Goal: Transaction & Acquisition: Purchase product/service

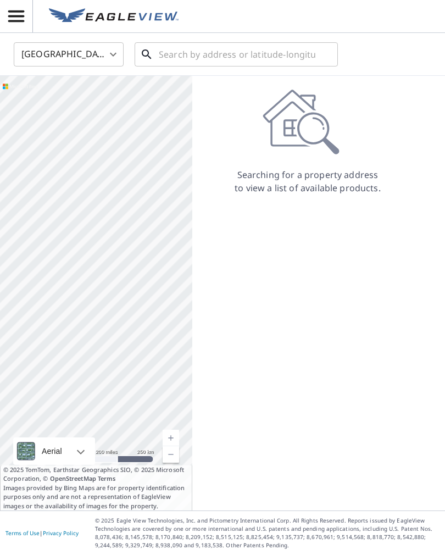
click at [224, 47] on input "text" at bounding box center [237, 54] width 157 height 31
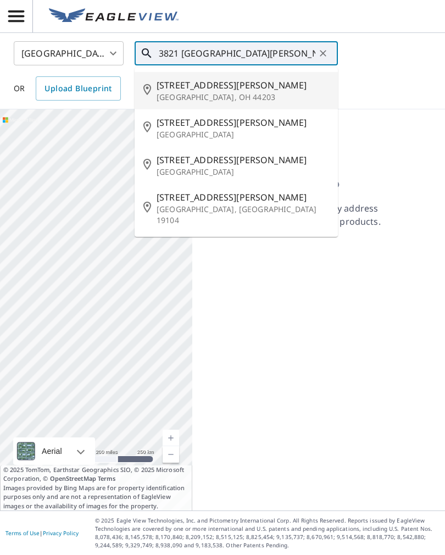
click at [223, 92] on p "[GEOGRAPHIC_DATA], OH 44203" at bounding box center [243, 97] width 173 height 11
type input "[STREET_ADDRESS][PERSON_NAME]"
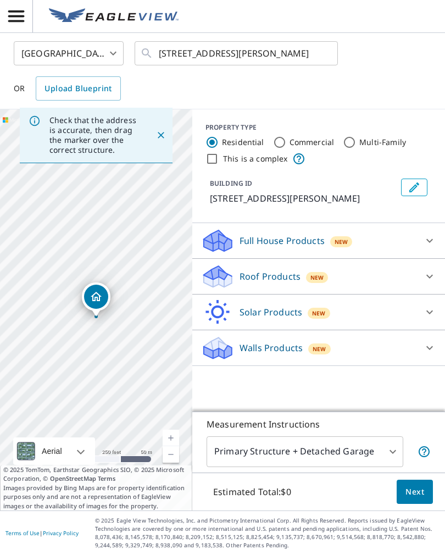
click at [308, 290] on div "Roof Products New" at bounding box center [309, 277] width 216 height 26
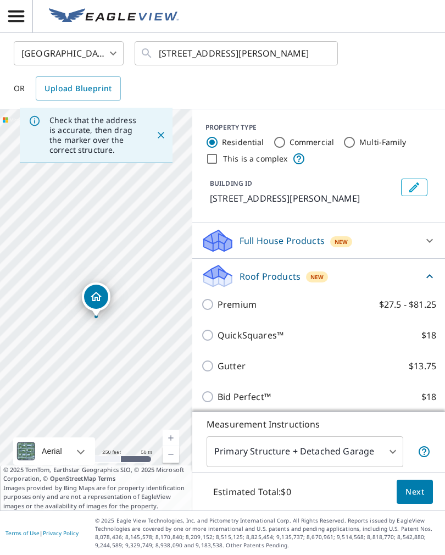
click at [205, 311] on input "Premium $27.5 - $81.25" at bounding box center [209, 304] width 16 height 13
checkbox input "true"
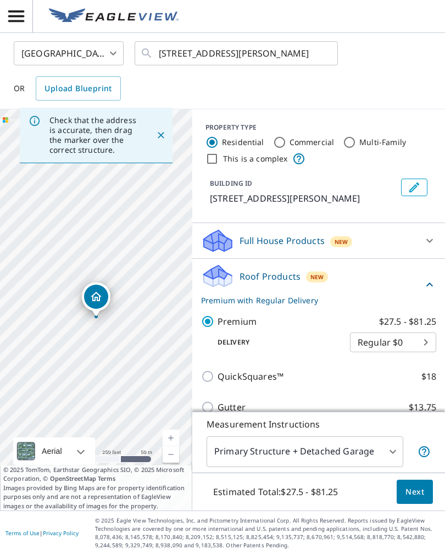
click at [421, 499] on span "Next" at bounding box center [415, 493] width 19 height 14
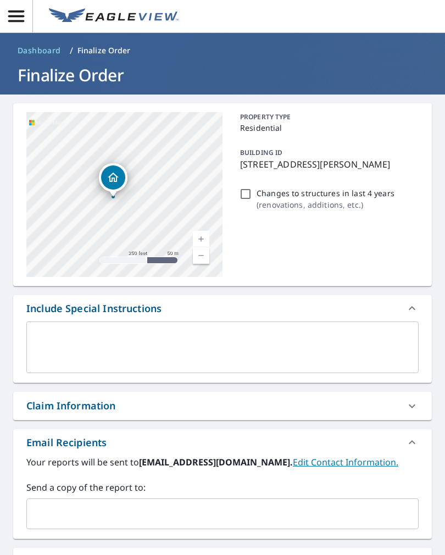
click at [205, 241] on link "Current Level 17, Zoom In" at bounding box center [201, 239] width 16 height 16
click at [202, 234] on link "Current Level 18, Zoom In" at bounding box center [201, 239] width 16 height 16
click at [205, 235] on link "Current Level 19, Zoom In" at bounding box center [201, 239] width 16 height 16
click at [203, 240] on link "Current Level 20, Zoom In Disabled" at bounding box center [201, 239] width 16 height 16
click at [201, 239] on link "Current Level 20, Zoom In Disabled" at bounding box center [201, 239] width 16 height 16
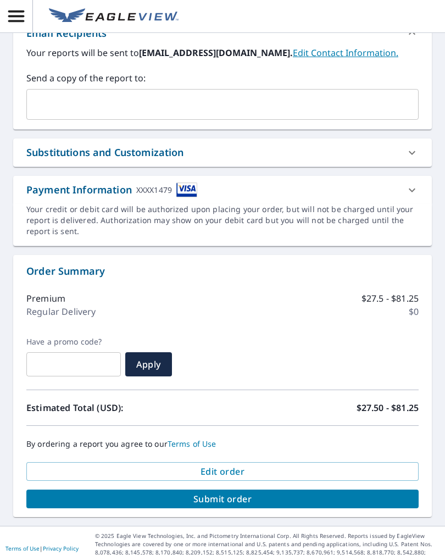
scroll to position [408, 0]
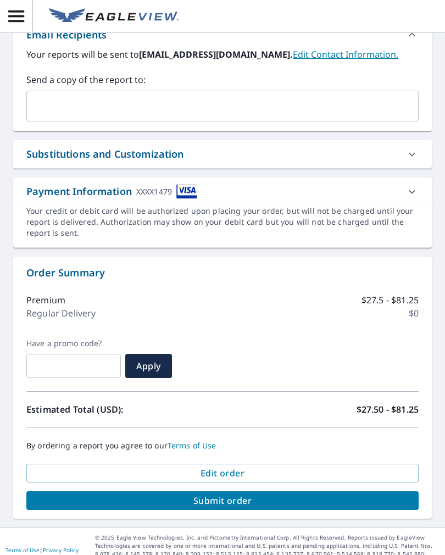
click at [337, 504] on span "Submit order" at bounding box center [222, 501] width 375 height 12
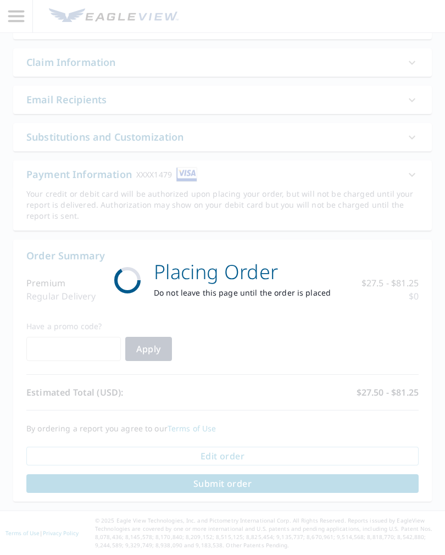
scroll to position [327, 0]
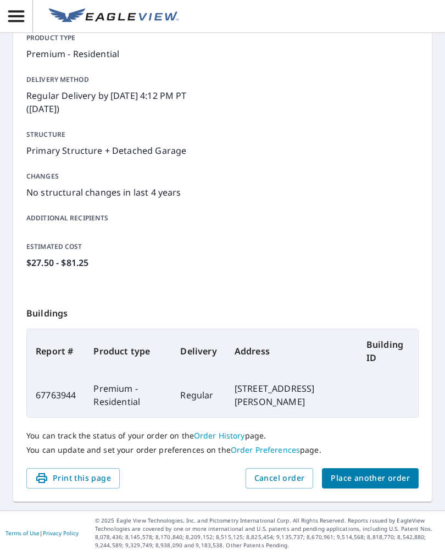
scroll to position [110, 0]
